Goal: Task Accomplishment & Management: Manage account settings

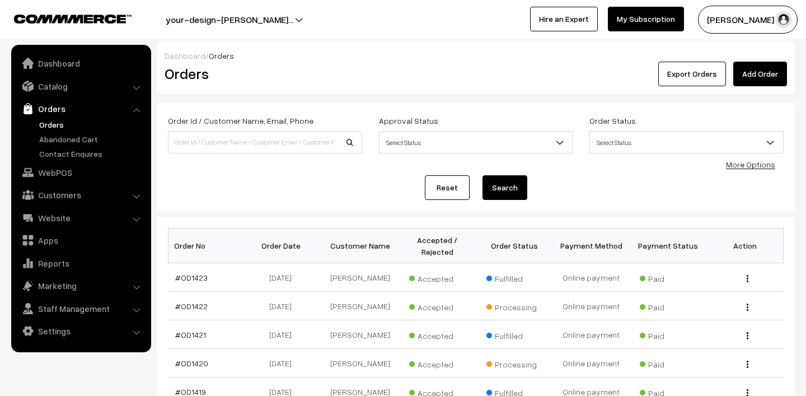
click at [49, 125] on link "Orders" at bounding box center [91, 125] width 111 height 12
click at [730, 12] on button "[PERSON_NAME] N.P" at bounding box center [748, 20] width 100 height 28
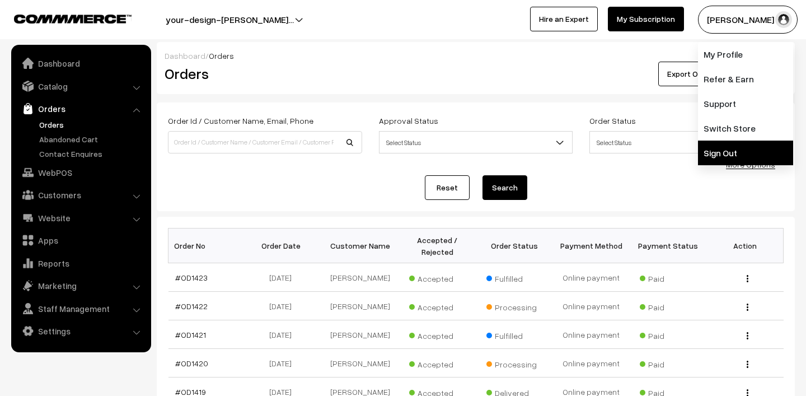
click at [747, 146] on link "Sign Out" at bounding box center [745, 152] width 95 height 25
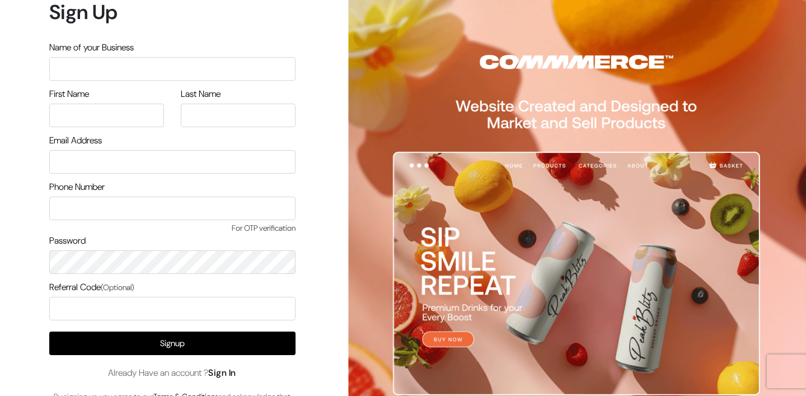
click at [236, 376] on link "Sign In" at bounding box center [222, 373] width 28 height 12
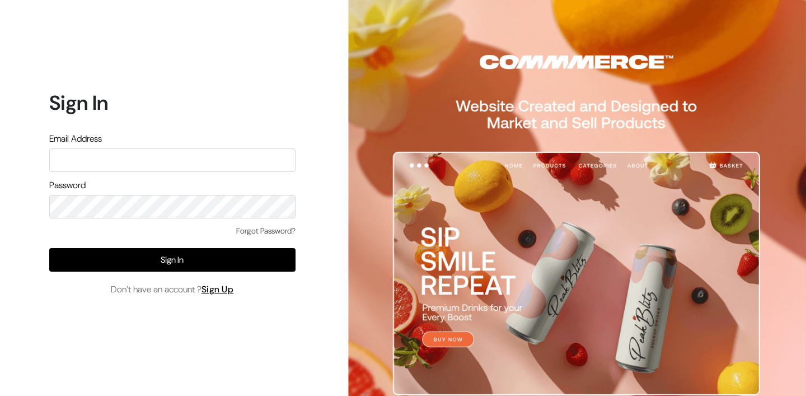
click at [144, 161] on input "text" at bounding box center [172, 160] width 246 height 24
type input "mk@yourdesignstore.in"
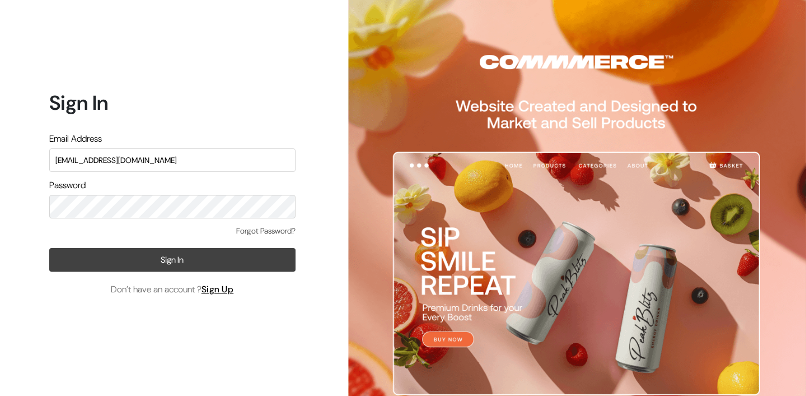
click at [185, 259] on button "Sign In" at bounding box center [172, 260] width 246 height 24
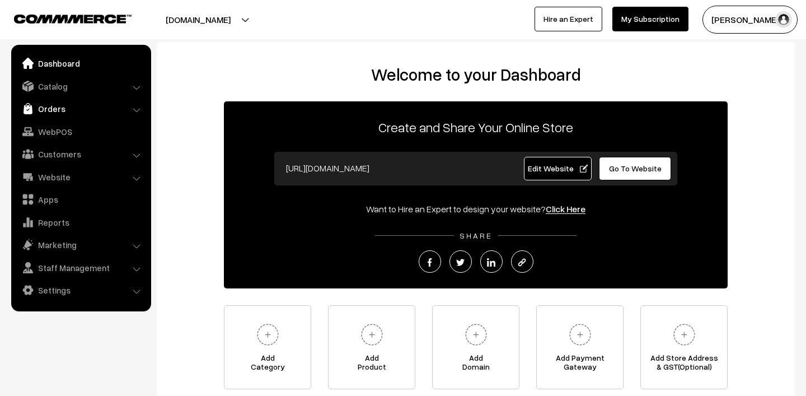
click at [52, 106] on link "Orders" at bounding box center [80, 109] width 133 height 20
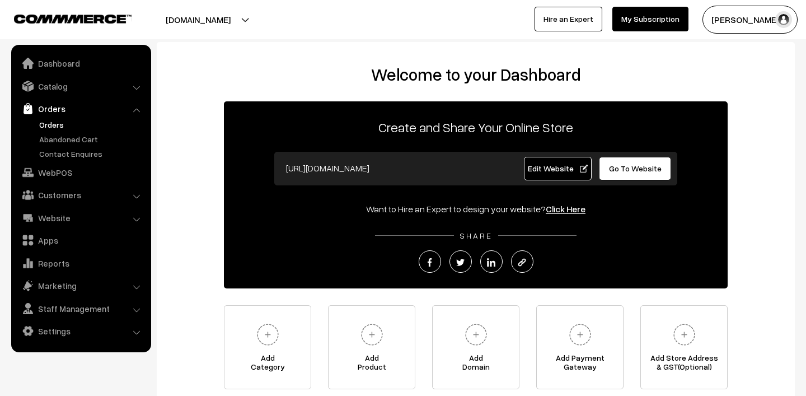
click at [63, 120] on link "Orders" at bounding box center [91, 125] width 111 height 12
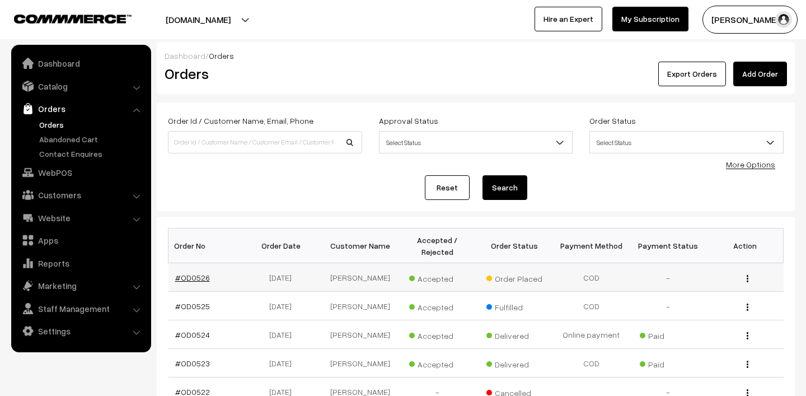
click at [196, 281] on link "#OD0526" at bounding box center [192, 278] width 35 height 10
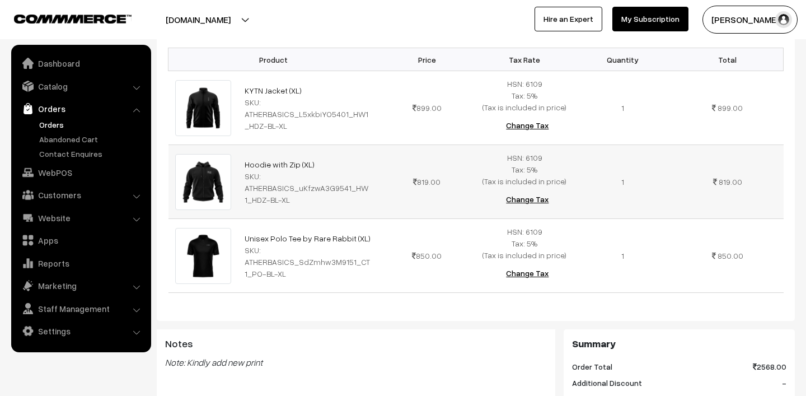
scroll to position [297, 0]
